Goal: Task Accomplishment & Management: Complete application form

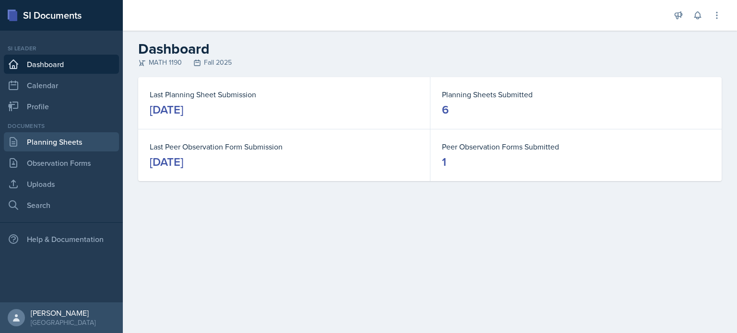
click at [83, 146] on link "Planning Sheets" at bounding box center [61, 141] width 115 height 19
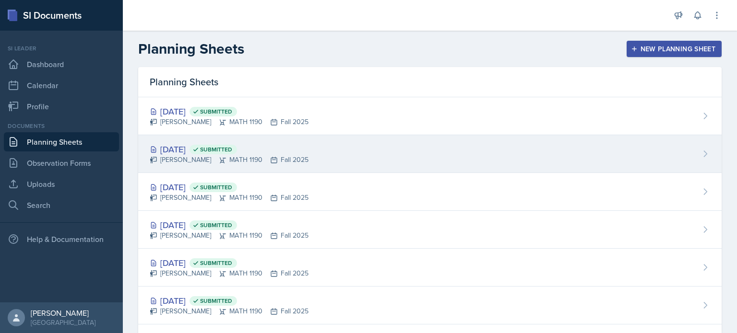
click at [320, 168] on div "[DATE] Submitted [PERSON_NAME] MATH 1190 Fall 2025" at bounding box center [429, 154] width 583 height 38
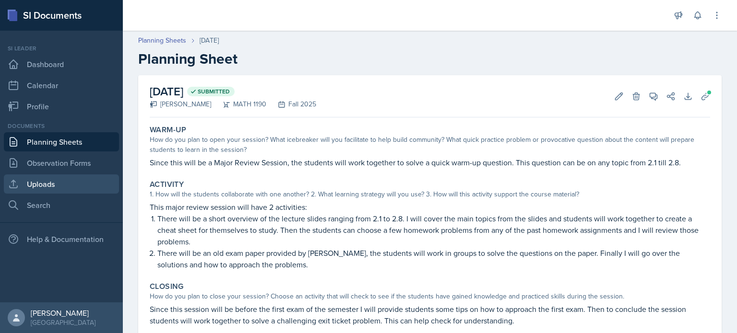
click at [79, 190] on link "Uploads" at bounding box center [61, 184] width 115 height 19
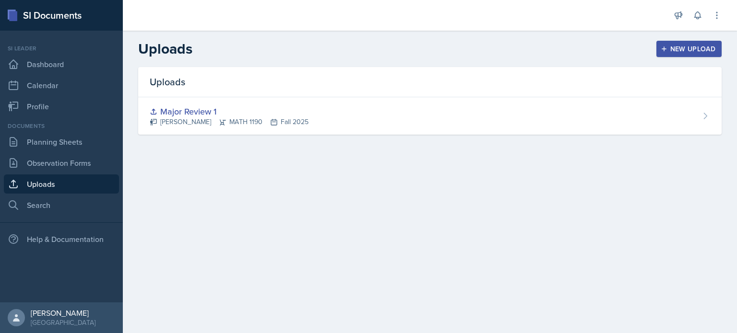
click at [677, 48] on div "New Upload" at bounding box center [689, 49] width 53 height 8
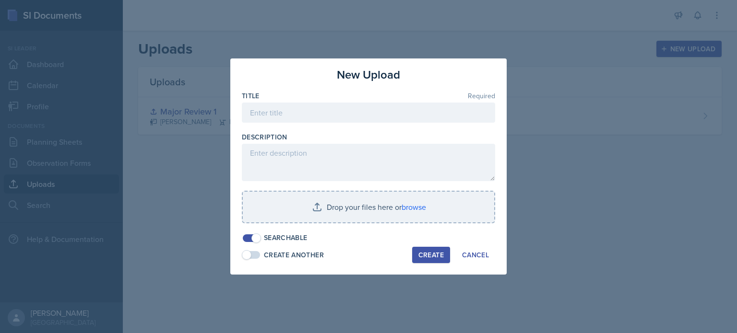
click at [395, 126] on div at bounding box center [368, 128] width 253 height 10
click at [384, 118] on input at bounding box center [368, 113] width 253 height 20
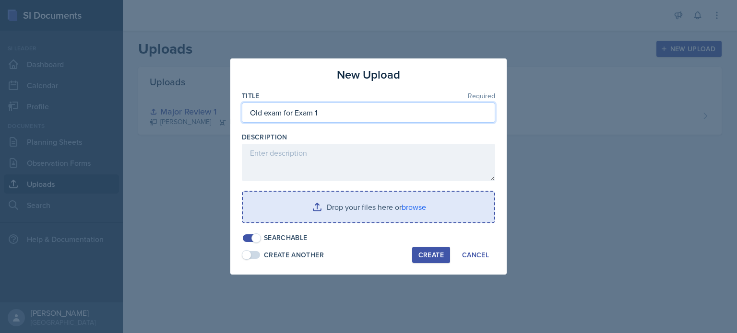
type input "Old exam for Exam 1"
click at [393, 209] on input "file" at bounding box center [368, 207] width 251 height 31
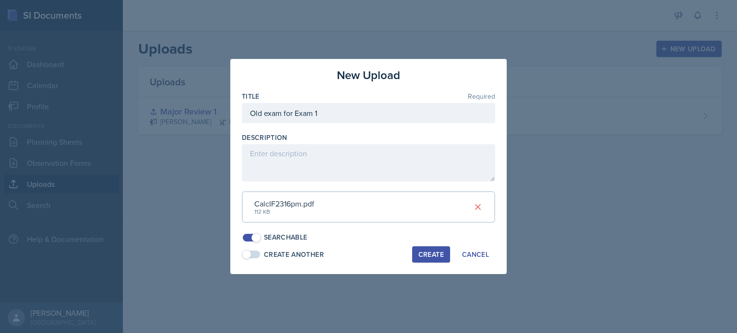
click at [439, 252] on div "Create" at bounding box center [430, 255] width 25 height 8
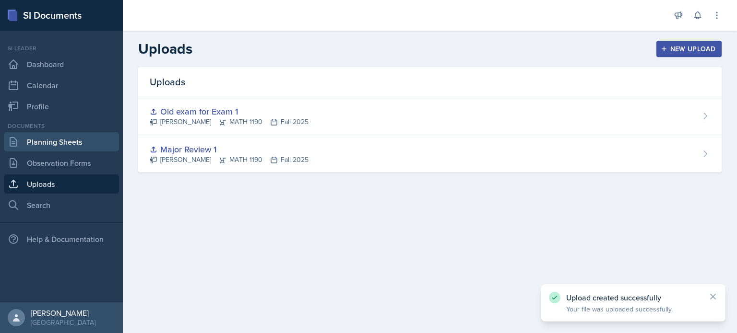
click at [98, 136] on link "Planning Sheets" at bounding box center [61, 141] width 115 height 19
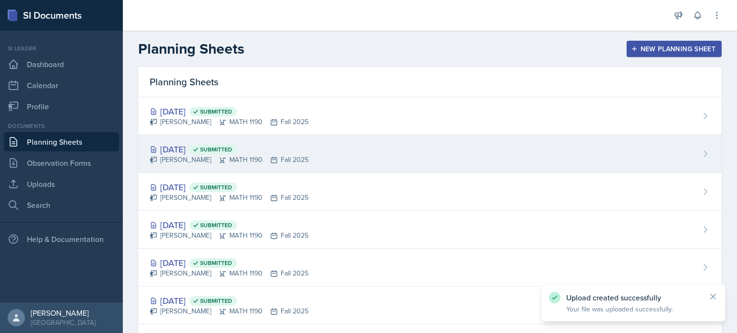
click at [309, 158] on div "[DATE] Submitted [PERSON_NAME] MATH 1190 Fall 2025" at bounding box center [429, 154] width 583 height 38
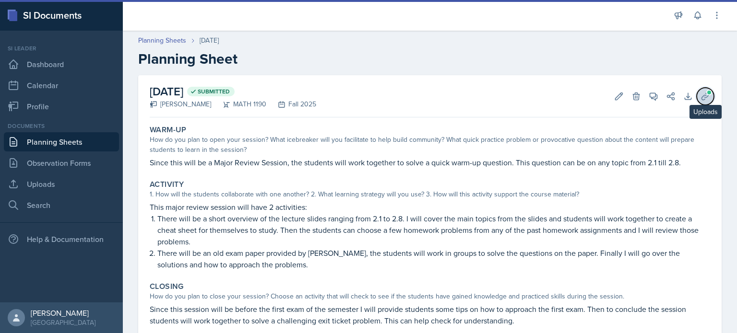
click at [697, 90] on button "Uploads" at bounding box center [705, 96] width 17 height 17
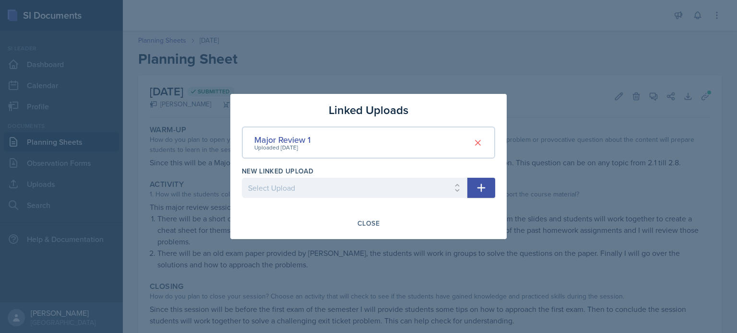
click at [476, 190] on icon "button" at bounding box center [481, 188] width 12 height 12
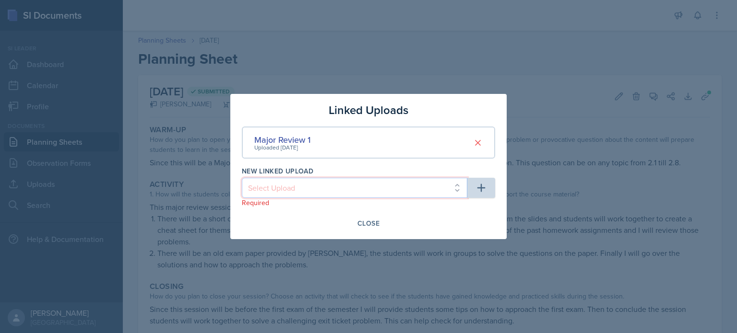
click at [436, 197] on select "Select Upload Old exam for Exam 1" at bounding box center [354, 188] width 225 height 20
select select "486cf9c1-6c52-4146-9532-d3736e021688"
click at [242, 178] on select "Select Upload Old exam for Exam 1" at bounding box center [354, 188] width 225 height 20
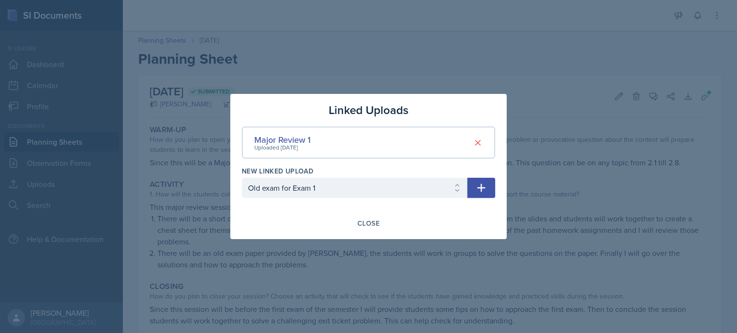
click at [478, 195] on button "button" at bounding box center [481, 188] width 28 height 20
select select
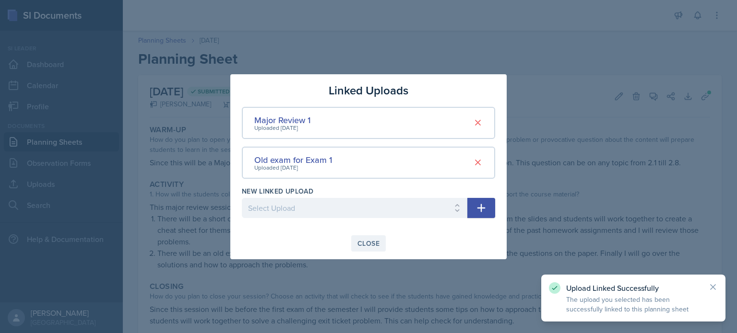
click at [377, 246] on div "Close" at bounding box center [368, 244] width 22 height 8
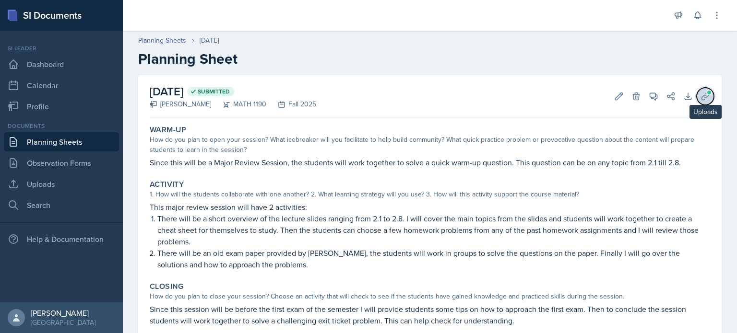
click at [700, 93] on icon at bounding box center [705, 97] width 10 height 10
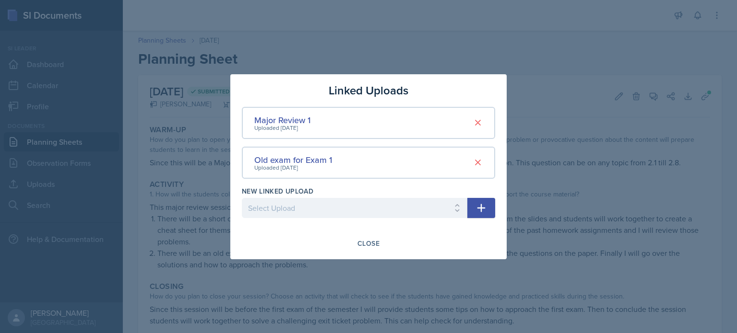
click at [547, 150] on div at bounding box center [368, 166] width 737 height 333
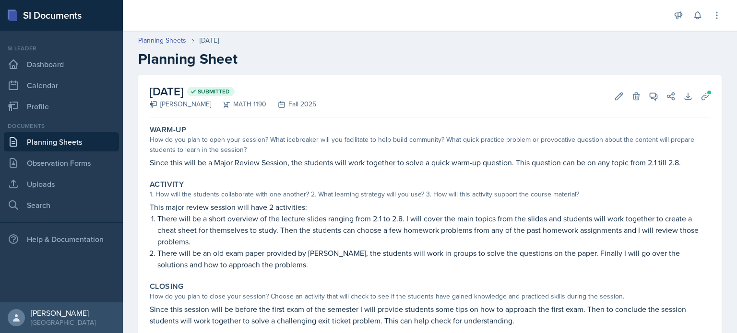
click at [51, 149] on link "Planning Sheets" at bounding box center [61, 141] width 115 height 19
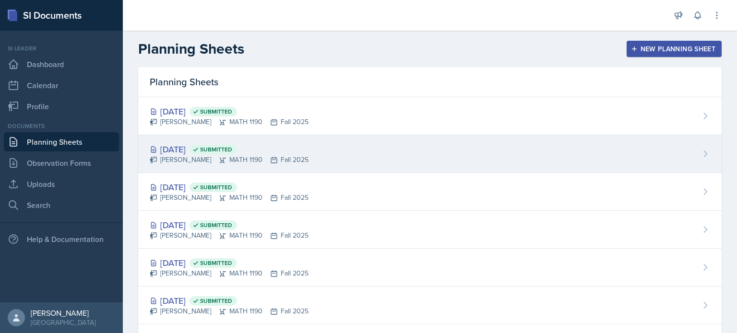
click at [172, 148] on div "[DATE] Submitted" at bounding box center [229, 149] width 159 height 13
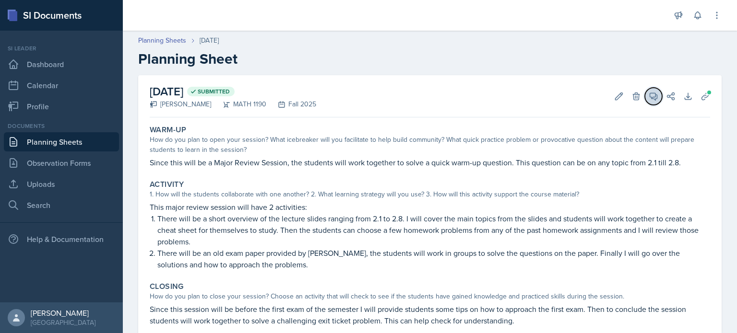
click at [645, 91] on button "View Comments" at bounding box center [653, 96] width 17 height 17
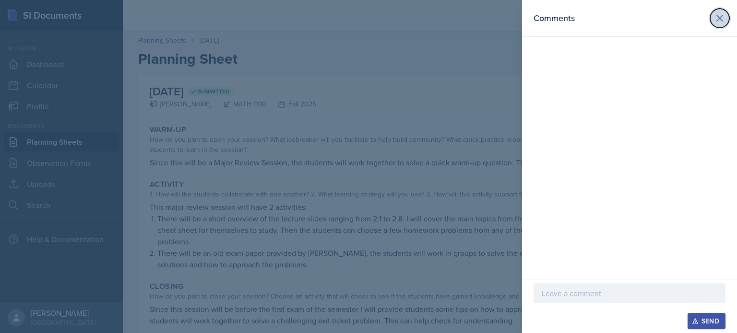
click at [721, 19] on icon at bounding box center [720, 18] width 6 height 6
